Goal: Navigation & Orientation: Go to known website

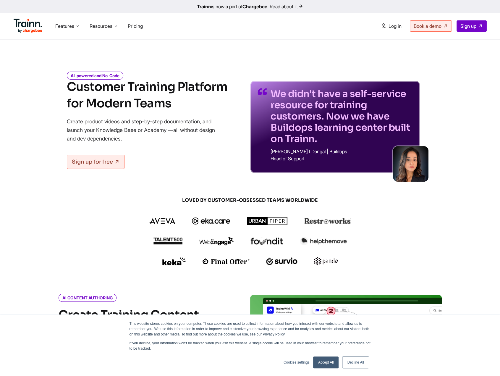
click at [382, 16] on div "Features Product Videos Create product & how-to videos in multiple languages. G…" at bounding box center [250, 26] width 497 height 26
click at [384, 25] on link "Log in" at bounding box center [391, 26] width 28 height 11
